Goal: Communication & Community: Answer question/provide support

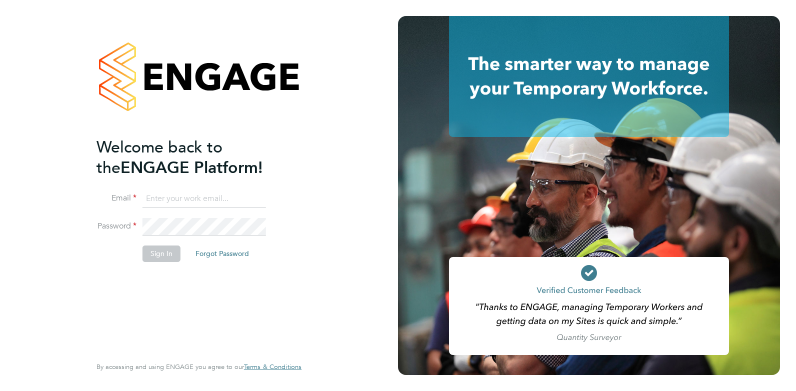
click at [195, 199] on input at bounding box center [205, 199] width 124 height 18
type input "[EMAIL_ADDRESS][DOMAIN_NAME]"
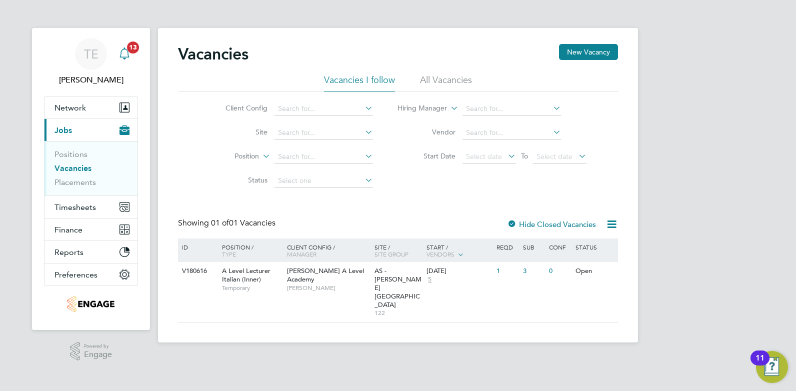
click at [122, 52] on icon "Main navigation" at bounding box center [125, 54] width 12 height 12
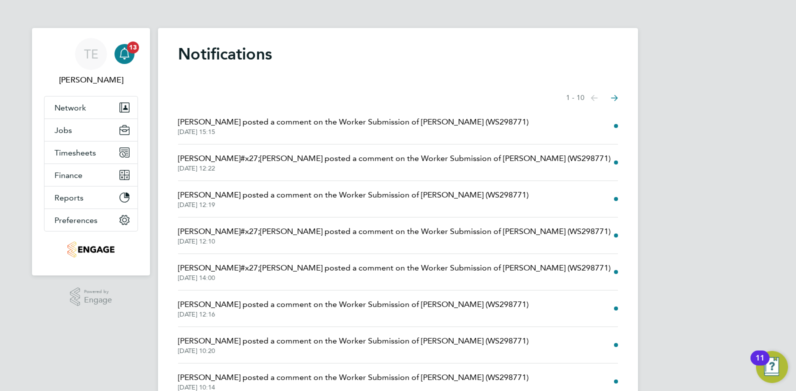
click at [296, 122] on span "Sophie Perry posted a comment on the Worker Submission of Loredana Skeate (WS29…" at bounding box center [353, 122] width 351 height 12
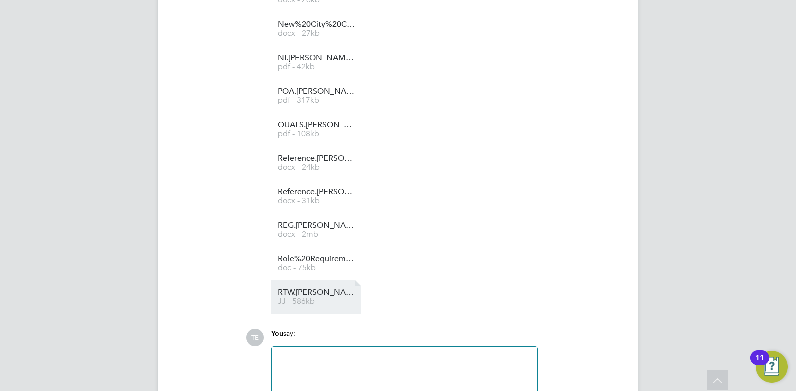
scroll to position [3001, 0]
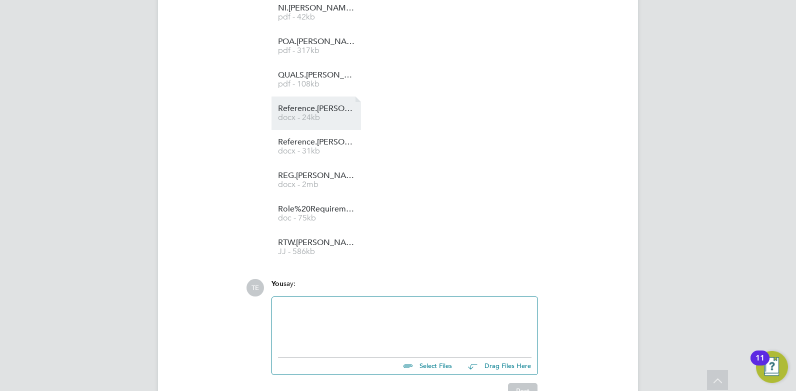
click at [312, 105] on span "Reference.Loredana%20Urciuoli.Henry%20Blue.September%202022-September%202025.JJ" at bounding box center [318, 109] width 80 height 8
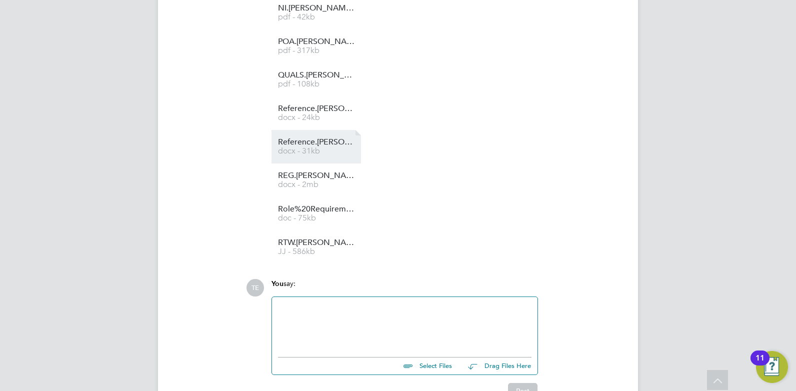
click at [316, 139] on link "Reference.Loredana%20Urciuoli.Putney%20High%20School.January%202025-April%20202…" at bounding box center [318, 147] width 80 height 17
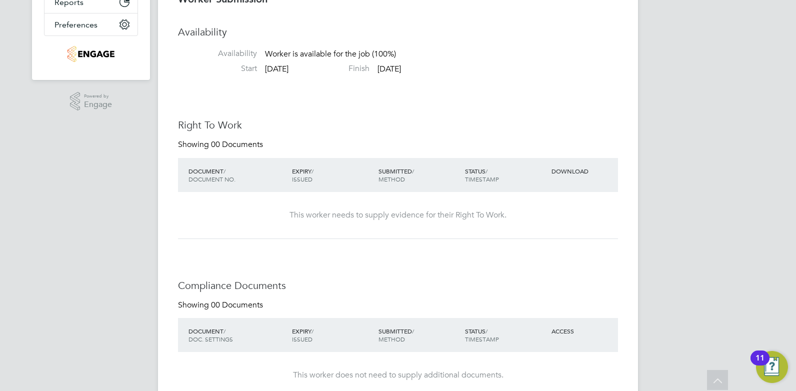
scroll to position [0, 0]
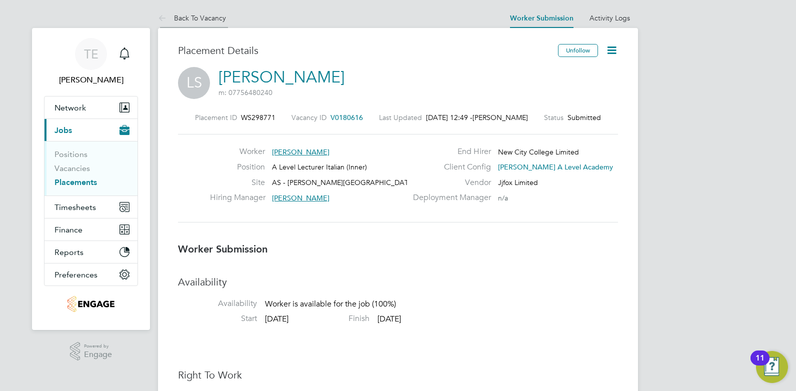
click at [158, 13] on icon at bounding box center [164, 19] width 13 height 13
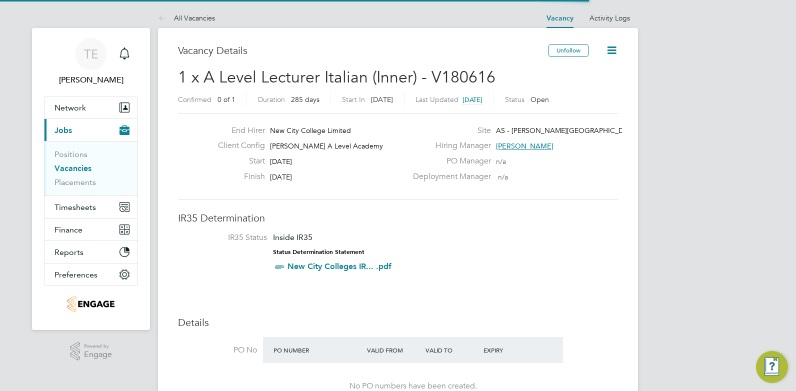
scroll to position [17, 87]
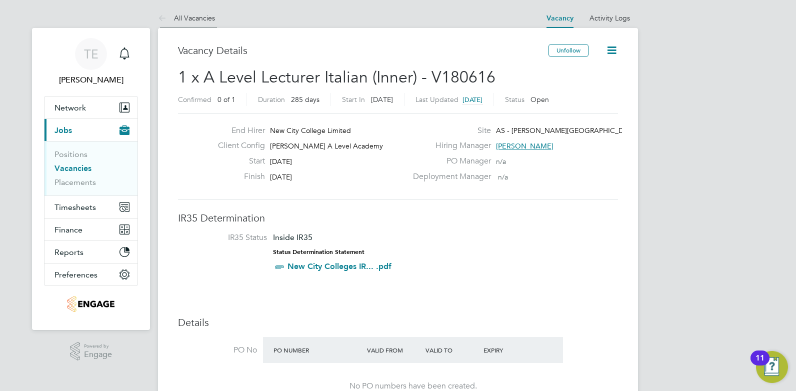
click at [166, 21] on icon at bounding box center [164, 19] width 13 height 13
